Goal: Communication & Community: Share content

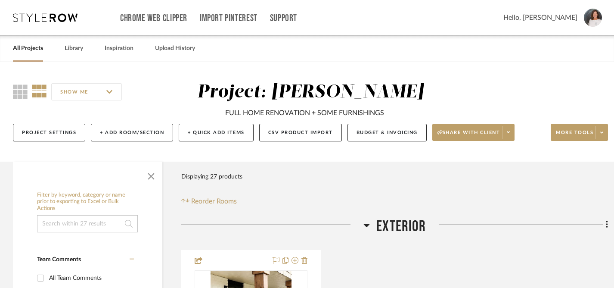
scroll to position [77, 0]
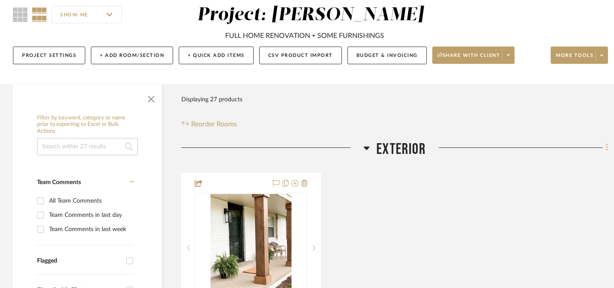
click at [607, 148] on icon at bounding box center [607, 147] width 2 height 7
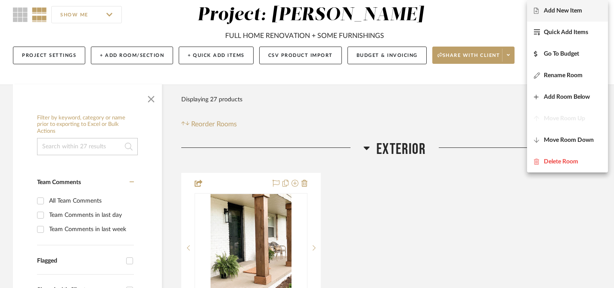
click at [554, 10] on span "Add New Item" at bounding box center [563, 10] width 38 height 7
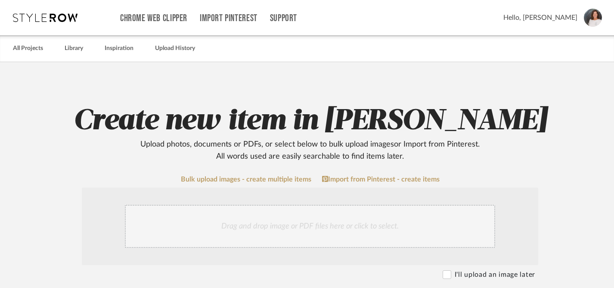
click at [242, 228] on div "Drag and drop image or PDF files here or click to select." at bounding box center [310, 226] width 370 height 43
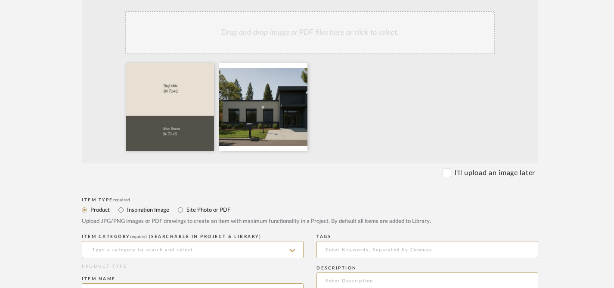
scroll to position [198, 0]
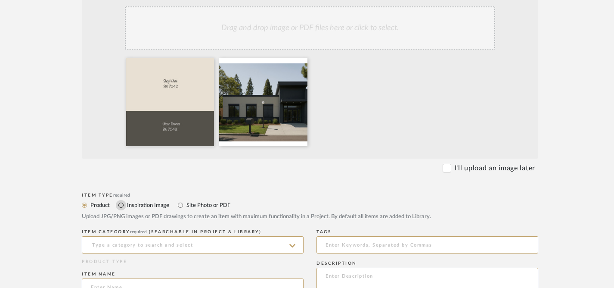
click at [121, 203] on input "Inspiration Image" at bounding box center [121, 205] width 10 height 10
radio input "true"
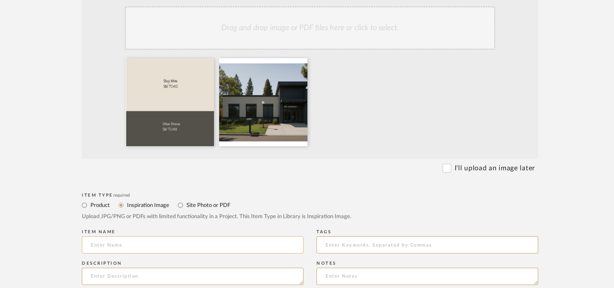
click at [136, 245] on input at bounding box center [193, 244] width 222 height 17
type input "I"
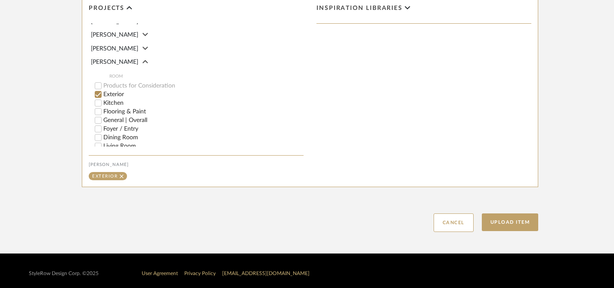
scroll to position [510, 0]
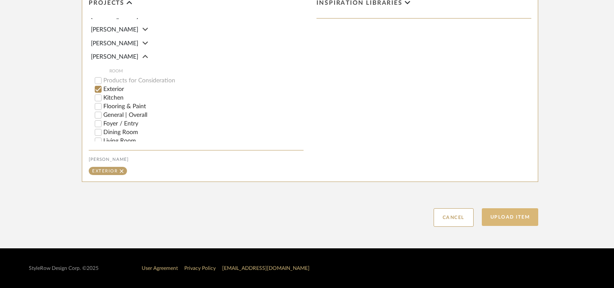
type input "Color Combo Option (BA used on another project)"
click at [507, 217] on button "Upload Item" at bounding box center [510, 217] width 57 height 18
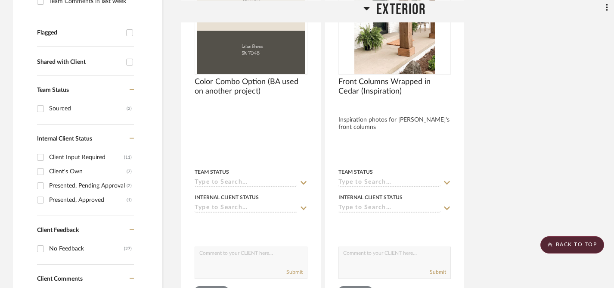
scroll to position [306, 0]
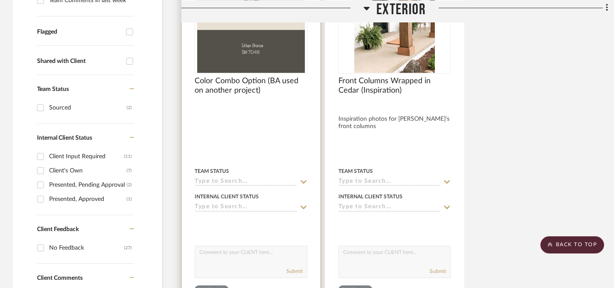
click at [301, 207] on icon at bounding box center [304, 207] width 8 height 7
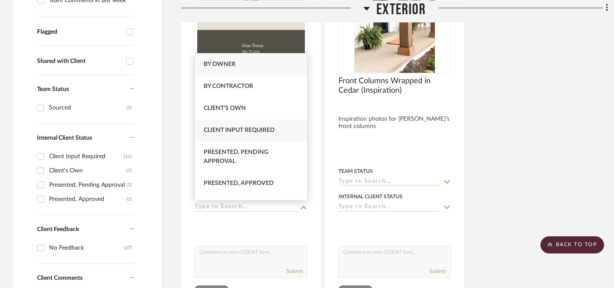
click at [256, 128] on span "Client Input Required" at bounding box center [239, 130] width 71 height 6
type input "[DATE]"
type input "Client Input Required"
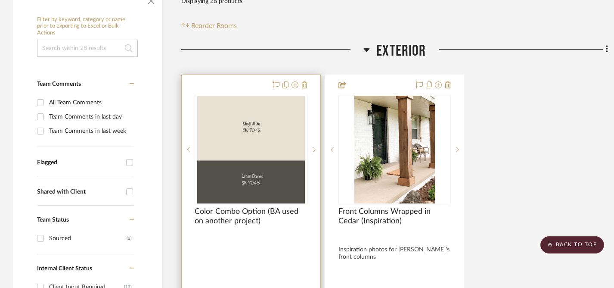
scroll to position [173, 0]
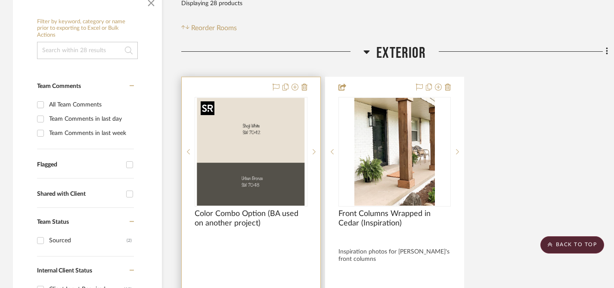
click at [272, 152] on img "0" at bounding box center [251, 152] width 108 height 108
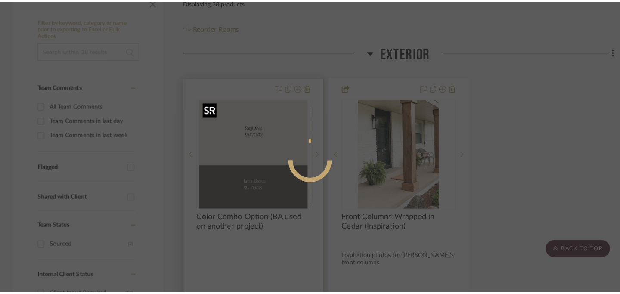
scroll to position [0, 0]
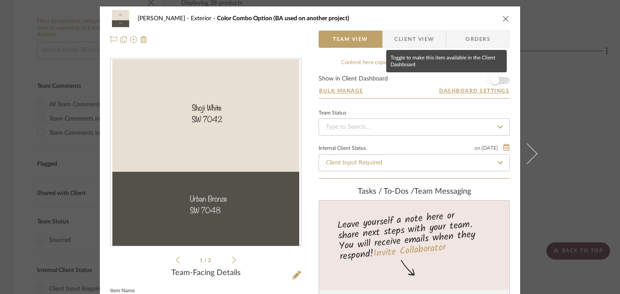
click at [495, 81] on span "button" at bounding box center [495, 80] width 9 height 9
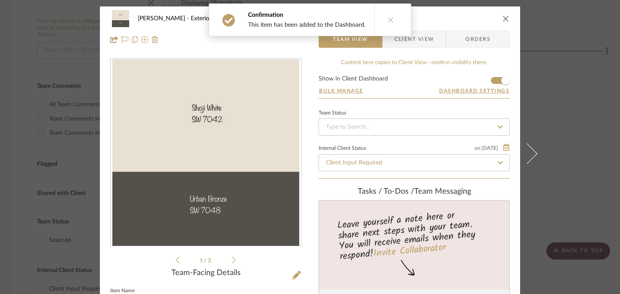
click at [503, 16] on icon "close" at bounding box center [506, 18] width 7 height 7
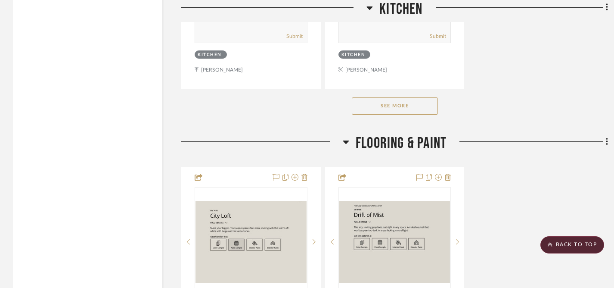
scroll to position [1733, 0]
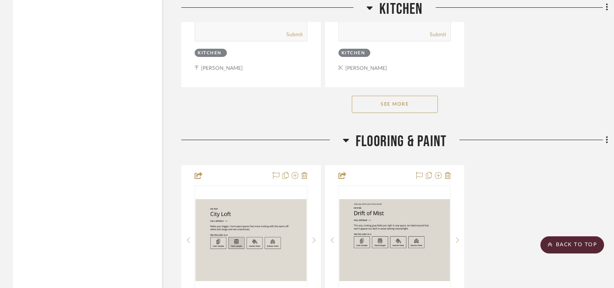
click at [377, 99] on button "See More" at bounding box center [395, 104] width 86 height 17
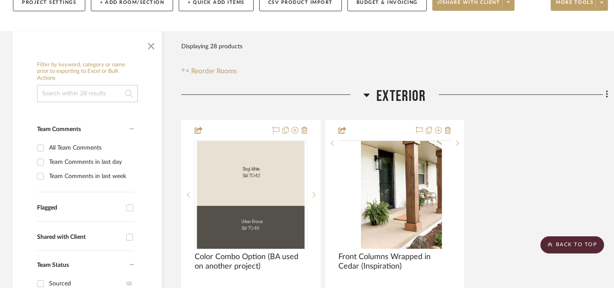
scroll to position [0, 0]
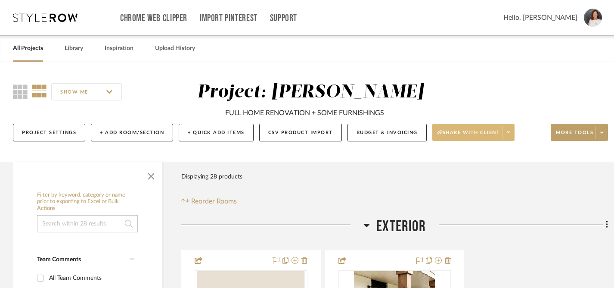
click at [484, 134] on span "Share with client" at bounding box center [469, 135] width 63 height 13
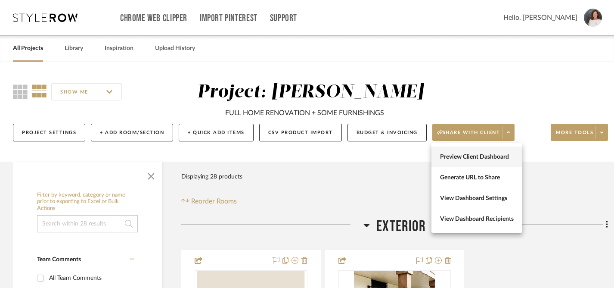
click at [470, 159] on span "Preview Client Dashboard" at bounding box center [477, 156] width 74 height 7
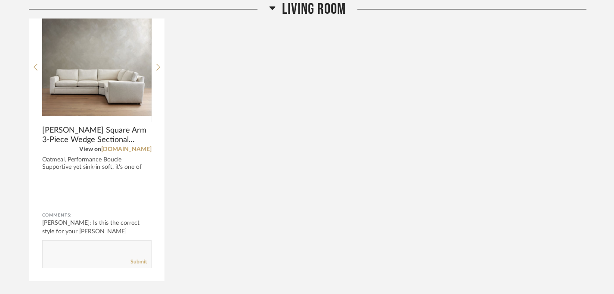
scroll to position [1860, 0]
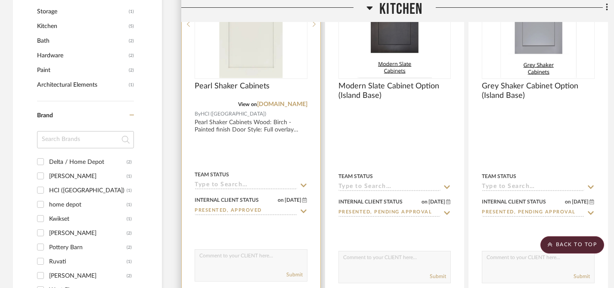
scroll to position [855, 0]
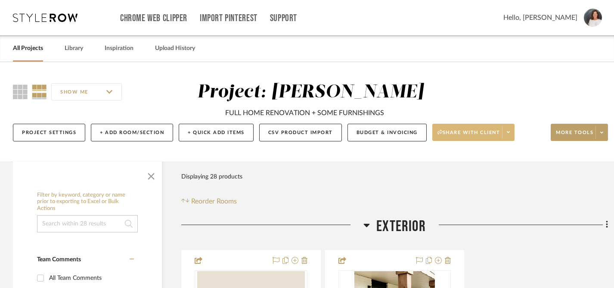
click at [475, 135] on span "Share with client" at bounding box center [469, 135] width 63 height 13
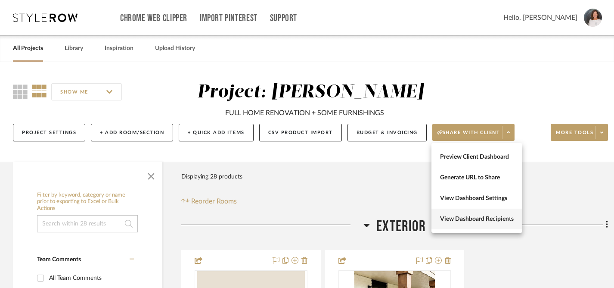
click at [469, 218] on span "View Dashboard Recipients" at bounding box center [477, 218] width 74 height 7
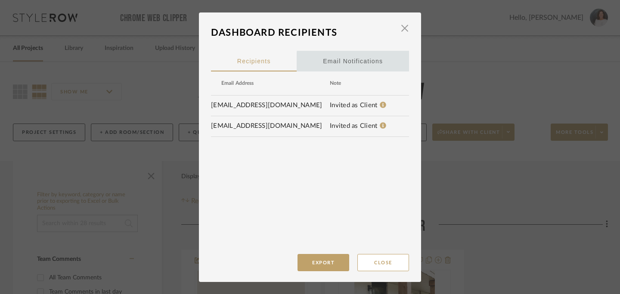
click at [358, 63] on div "Email Notifications" at bounding box center [353, 61] width 60 height 22
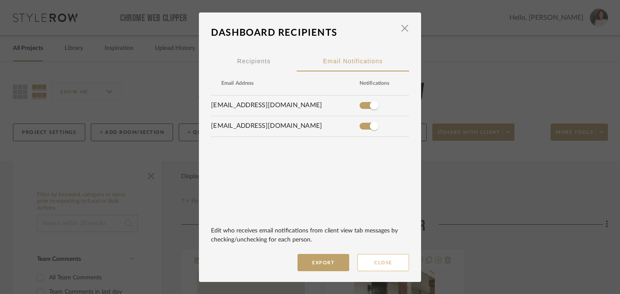
click at [389, 264] on button "Close" at bounding box center [384, 262] width 52 height 17
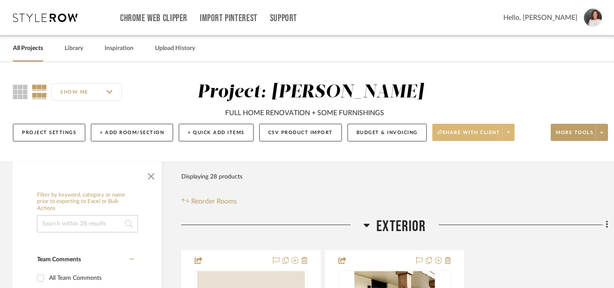
click at [509, 133] on icon at bounding box center [508, 132] width 3 height 5
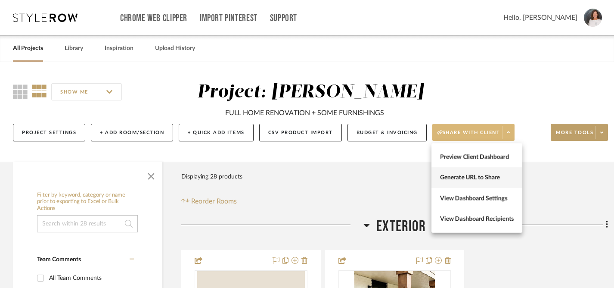
click at [462, 179] on span "Generate URL to Share" at bounding box center [477, 177] width 74 height 7
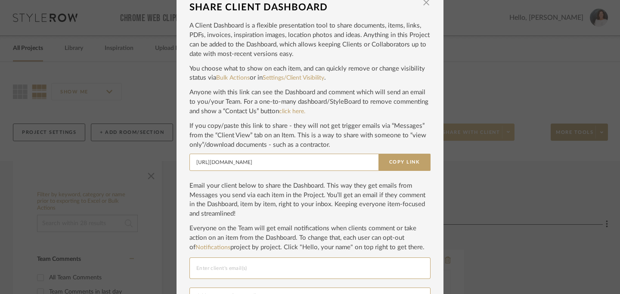
scroll to position [73, 0]
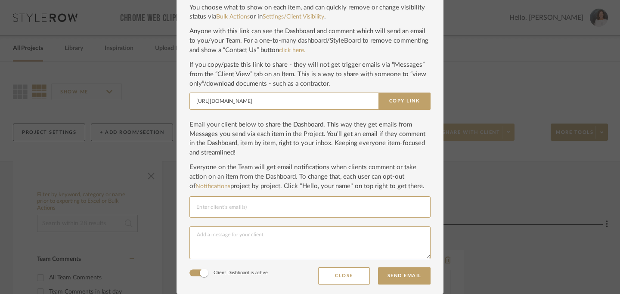
click at [246, 208] on input "Email selection" at bounding box center [309, 207] width 227 height 10
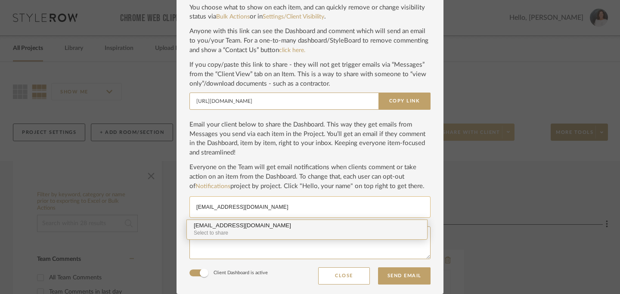
type input "[EMAIL_ADDRESS][DOMAIN_NAME]"
click at [262, 231] on div "Select to share" at bounding box center [307, 233] width 227 height 8
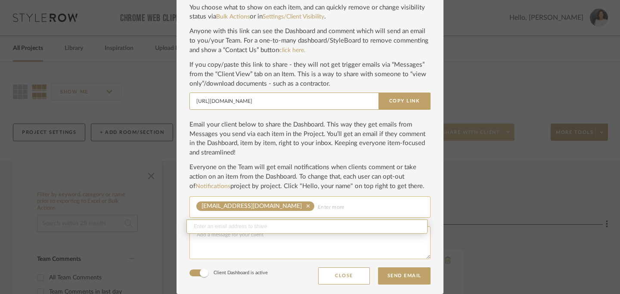
click at [260, 248] on textarea at bounding box center [310, 243] width 241 height 33
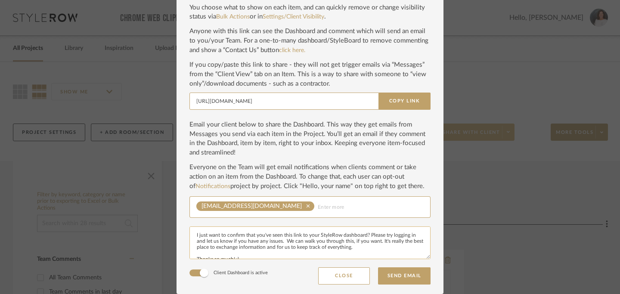
scroll to position [16, 0]
click at [349, 241] on textarea "Hi [PERSON_NAME], I just want to confirm that you've seen this link to your Sty…" at bounding box center [310, 243] width 241 height 33
click at [350, 239] on textarea "Hi [PERSON_NAME], I just want to confirm that you've seen this link to your Sty…" at bounding box center [310, 243] width 241 height 33
click at [240, 244] on textarea "Hi [PERSON_NAME], I just want to confirm that you've seen this link to your Sty…" at bounding box center [310, 243] width 241 height 33
click at [341, 245] on textarea "Hi [PERSON_NAME], I just want to confirm that you've seen this link to your Sty…" at bounding box center [310, 243] width 241 height 33
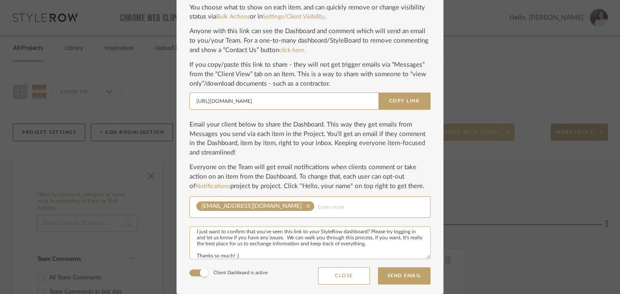
click at [394, 245] on textarea "Hi [PERSON_NAME], I just want to confirm that you've seen this link to your Sty…" at bounding box center [310, 243] width 241 height 33
click at [278, 239] on textarea "Hi [PERSON_NAME], I just want to confirm that you've seen this link to your Sty…" at bounding box center [310, 243] width 241 height 33
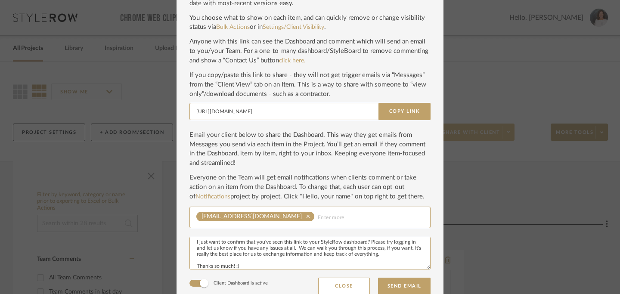
scroll to position [60, 0]
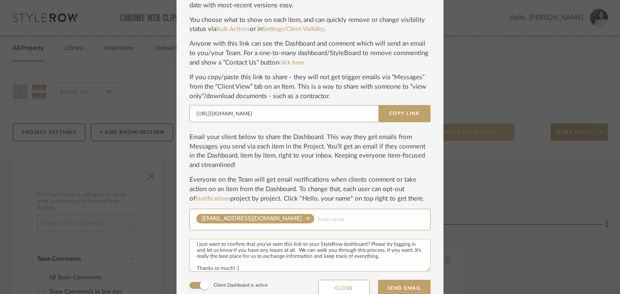
drag, startPoint x: 193, startPoint y: 247, endPoint x: 388, endPoint y: 261, distance: 195.7
click at [388, 261] on textarea "Hi [PERSON_NAME], I just want to confirm that you've seen this link to your Sty…" at bounding box center [310, 255] width 241 height 33
paste textarea "Just checking to confirm you’ve seen the link to your StyleRow dashboard. When …"
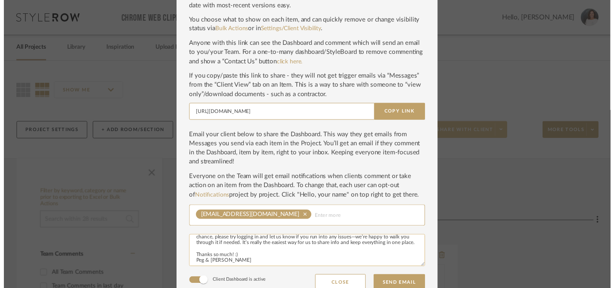
scroll to position [31, 0]
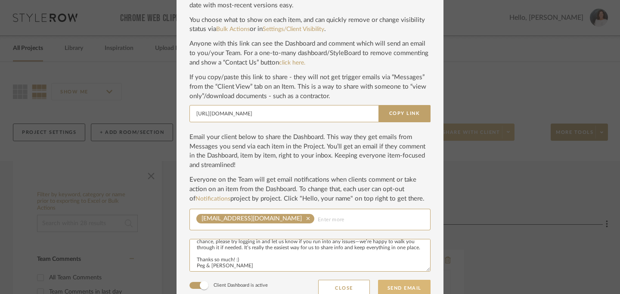
type textarea "Hi [PERSON_NAME], Just checking to confirm you’ve seen the link to your StyleRo…"
click at [405, 287] on button "Send Email" at bounding box center [404, 288] width 53 height 17
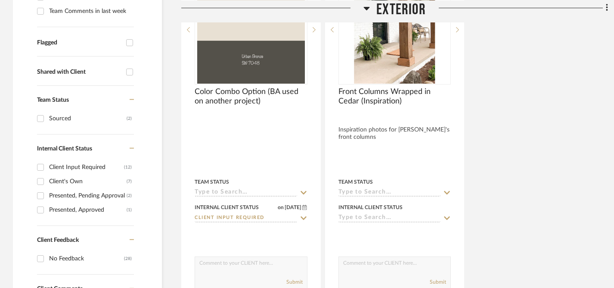
scroll to position [355, 0]
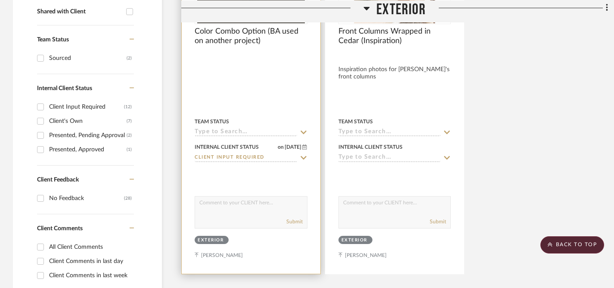
click at [216, 206] on textarea at bounding box center [251, 204] width 112 height 16
type textarea "M"
type textarea "H"
type textarea "Please let us know your thoughts on this color combo for the exterior of your h…"
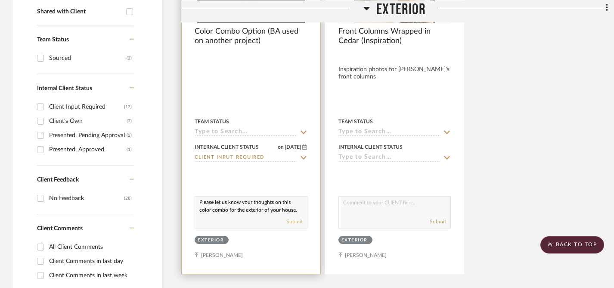
click at [291, 222] on button "Submit" at bounding box center [294, 222] width 16 height 8
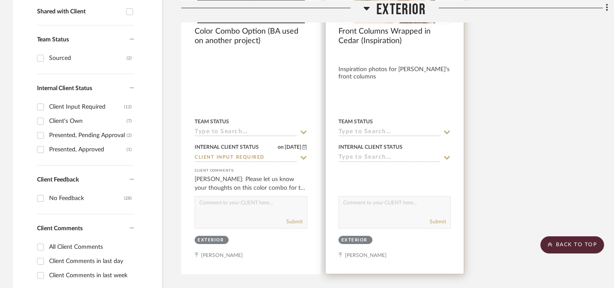
click at [446, 156] on icon at bounding box center [447, 157] width 8 height 7
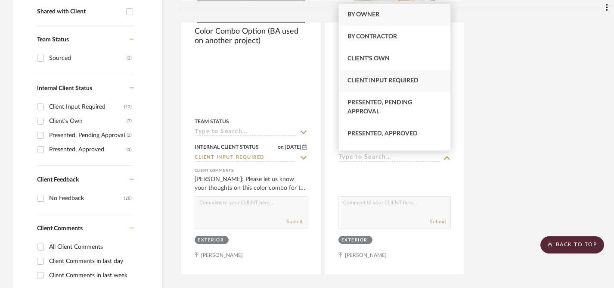
click at [380, 79] on span "Client Input Required" at bounding box center [383, 81] width 71 height 6
type input "[DATE]"
type input "Client Input Required"
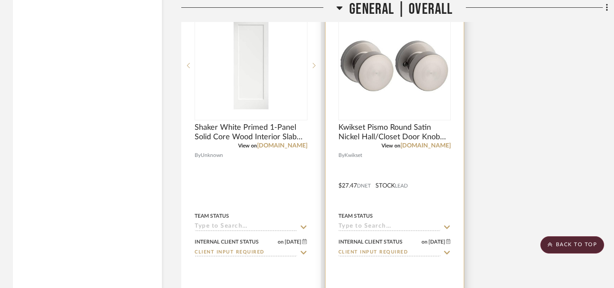
scroll to position [2260, 0]
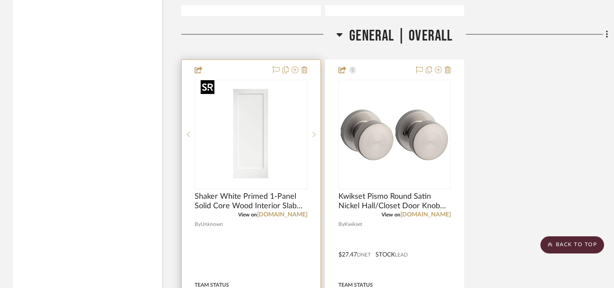
click at [257, 149] on img "0" at bounding box center [251, 135] width 108 height 108
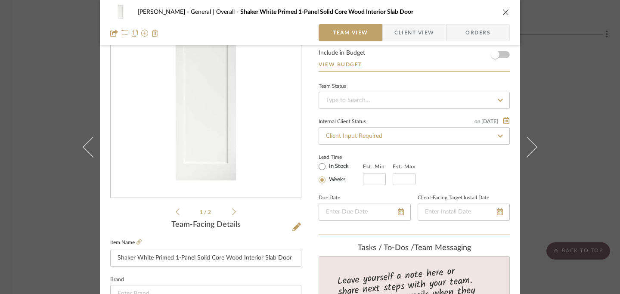
scroll to position [0, 0]
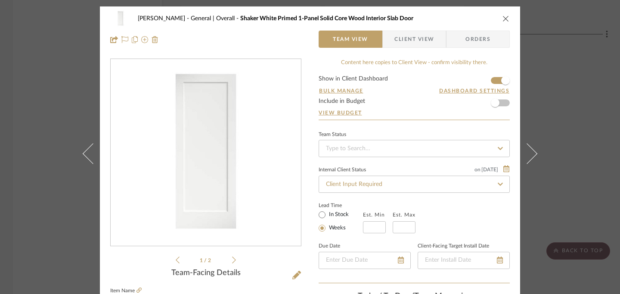
click at [505, 19] on icon "close" at bounding box center [506, 18] width 7 height 7
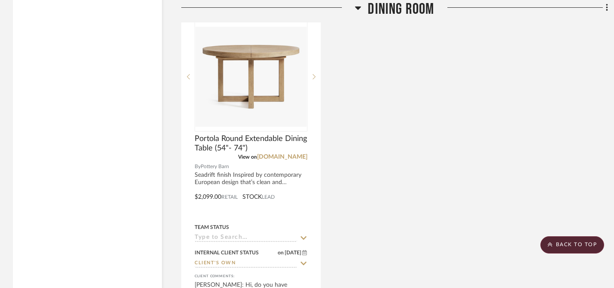
scroll to position [3017, 0]
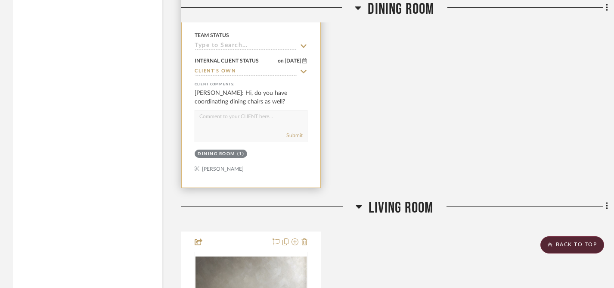
click at [263, 120] on textarea at bounding box center [251, 118] width 112 height 16
click at [230, 121] on textarea "Hi [PERSON_NAME], do you have a picture of the dining chairs that go with this …" at bounding box center [251, 118] width 112 height 16
click at [248, 112] on textarea "Hi [PERSON_NAME], do you have a picture of the dining chairs you have that go w…" at bounding box center [251, 118] width 112 height 16
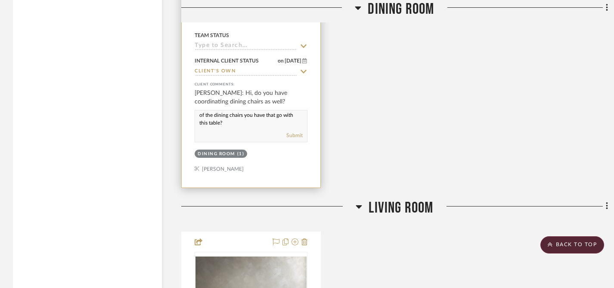
scroll to position [11, 0]
click at [235, 118] on textarea "Hi [PERSON_NAME], please share a picture of the dining chairs you have that go …" at bounding box center [251, 118] width 112 height 16
type textarea "Hi [PERSON_NAME], please share a picture of the dining chairs you have that go …"
click at [297, 131] on button "Submit" at bounding box center [294, 135] width 16 height 8
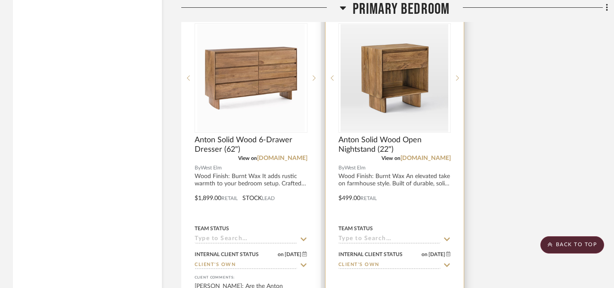
scroll to position [4221, 0]
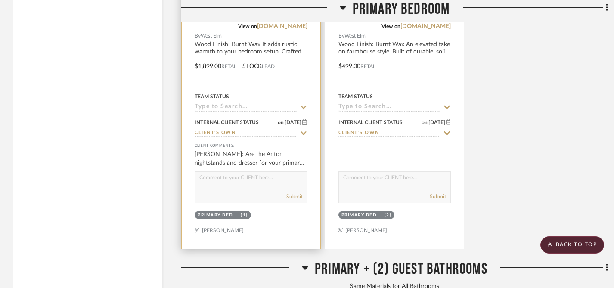
click at [280, 176] on textarea at bounding box center [251, 179] width 112 height 16
click at [200, 172] on textarea "Are these for one of the guest bedrooms?" at bounding box center [251, 179] width 112 height 16
drag, startPoint x: 199, startPoint y: 172, endPoint x: 291, endPoint y: 176, distance: 91.4
click at [291, 176] on textarea "Are these for one of the guest bedrooms?" at bounding box center [251, 179] width 112 height 16
type textarea "Are these for one of the guest bedrooms?"
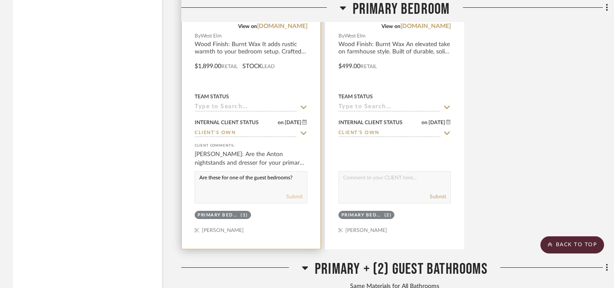
click at [297, 193] on button "Submit" at bounding box center [294, 197] width 16 height 8
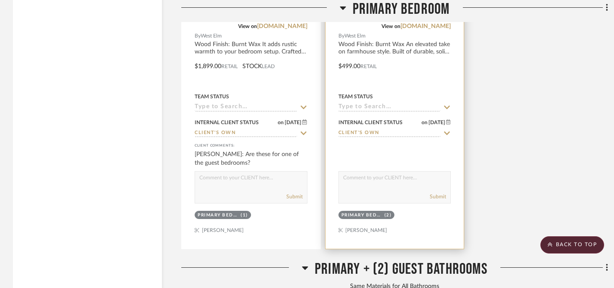
click at [374, 180] on textarea at bounding box center [395, 179] width 112 height 16
paste textarea "Are these for one of the guest bedrooms?"
type textarea "Are these for one of the guest bedrooms?"
click at [440, 193] on button "Submit" at bounding box center [438, 197] width 16 height 8
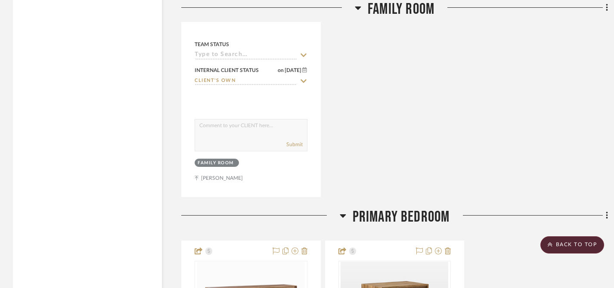
scroll to position [3699, 0]
